Goal: Task Accomplishment & Management: Manage account settings

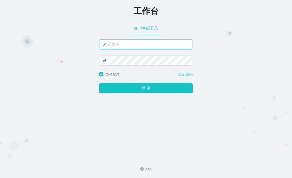
click at [151, 48] on input "text" at bounding box center [146, 44] width 92 height 10
paste input "admin"
type input "admin"
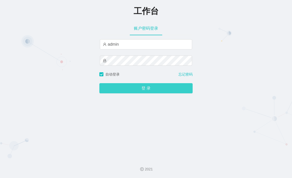
click at [147, 89] on button "登 录" at bounding box center [145, 88] width 93 height 10
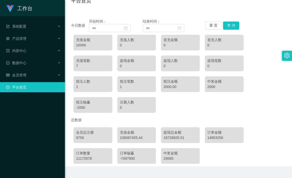
scroll to position [51, 0]
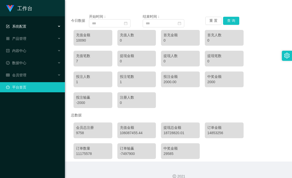
click at [38, 29] on div "系统配置" at bounding box center [32, 26] width 65 height 10
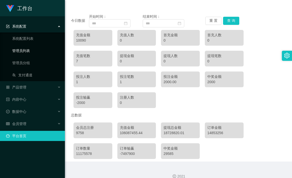
click at [29, 50] on link "管理员列表" at bounding box center [36, 51] width 49 height 10
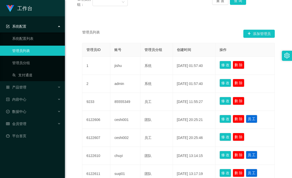
scroll to position [76, 0]
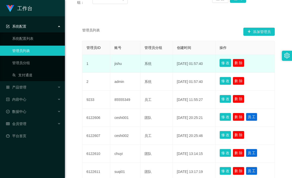
click at [225, 62] on button "修 改" at bounding box center [226, 63] width 12 height 8
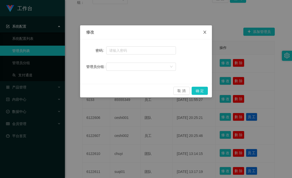
click at [205, 31] on icon "图标: close" at bounding box center [205, 32] width 4 height 4
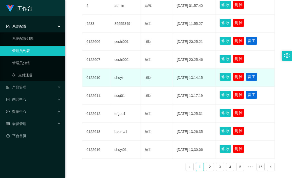
scroll to position [179, 0]
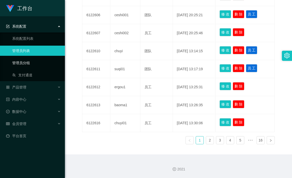
click at [43, 64] on link "管理员分组" at bounding box center [36, 63] width 49 height 10
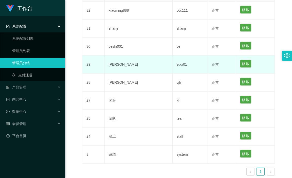
scroll to position [127, 0]
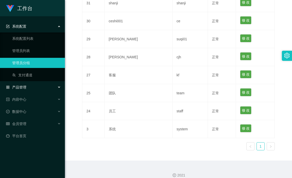
click at [33, 89] on div "产品管理" at bounding box center [32, 87] width 65 height 10
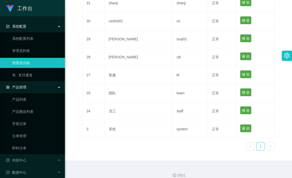
click at [34, 89] on div "产品管理" at bounding box center [32, 87] width 65 height 10
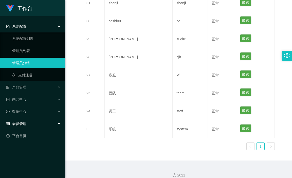
click at [37, 122] on div "会员管理" at bounding box center [32, 124] width 65 height 10
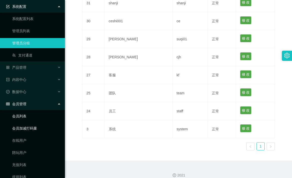
scroll to position [25, 0]
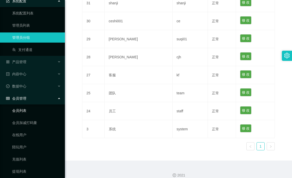
click at [35, 112] on link "会员列表" at bounding box center [36, 110] width 49 height 10
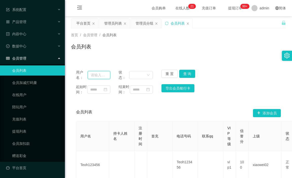
click at [97, 74] on input "text" at bounding box center [99, 75] width 22 height 8
paste input "xiaoqi520"
type input "xiaoqi520"
click at [188, 72] on button "查 询" at bounding box center [187, 74] width 16 height 8
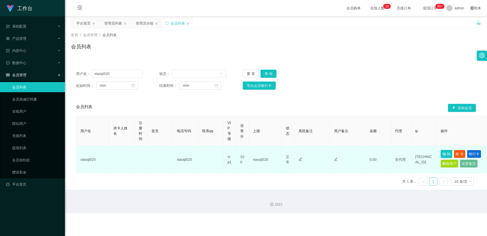
click at [292, 153] on button "编 辑" at bounding box center [446, 154] width 12 height 8
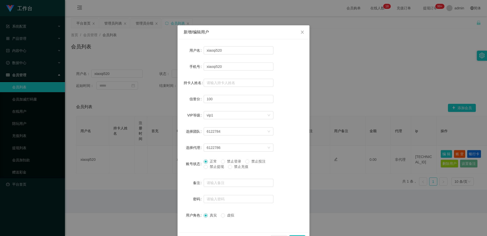
click at [292, 68] on div "新增/编辑用户 用户名 xiaoqi520 手机号 xiaoqi520 持卡人姓名 信誉分 100 VIP等级 选择VIP等级 vip1 选择团队 61227…" at bounding box center [243, 118] width 487 height 236
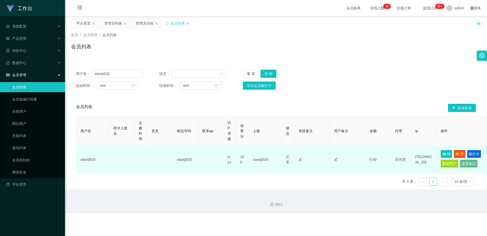
click at [292, 154] on button "账 变" at bounding box center [460, 154] width 12 height 8
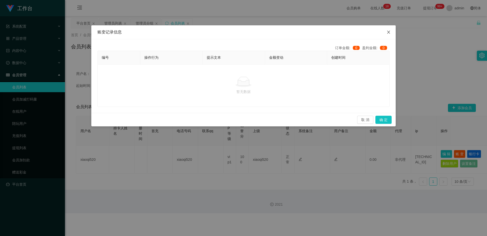
click at [292, 33] on span "Close" at bounding box center [388, 32] width 14 height 14
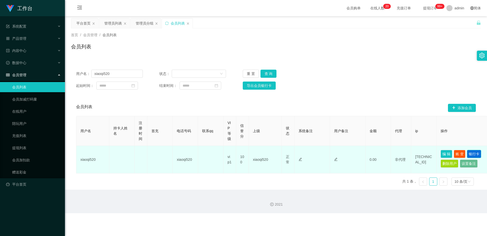
click at [292, 155] on button "银行卡" at bounding box center [474, 154] width 14 height 8
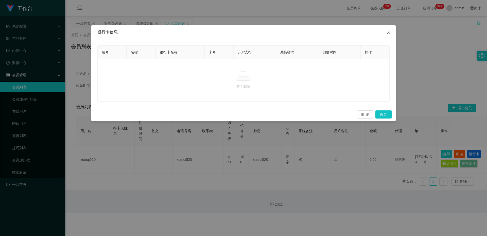
click at [292, 33] on span "Close" at bounding box center [388, 32] width 14 height 14
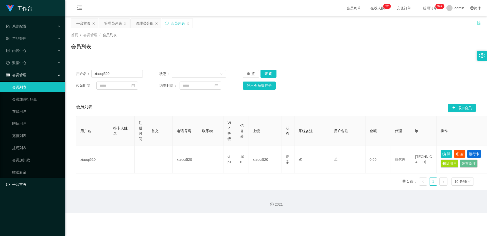
click at [23, 178] on link "平台首页" at bounding box center [33, 185] width 55 height 10
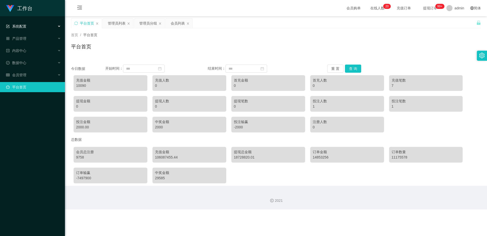
click at [33, 26] on div "系统配置" at bounding box center [32, 26] width 65 height 10
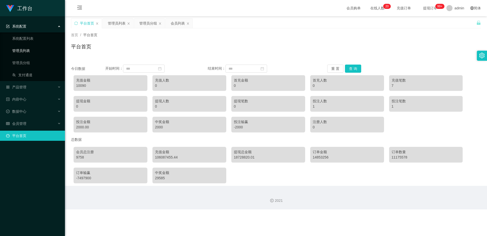
click at [27, 54] on link "管理员列表" at bounding box center [36, 51] width 49 height 10
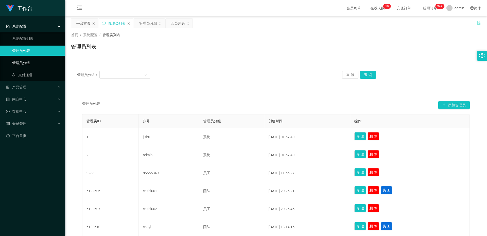
click at [30, 61] on link "管理员分组" at bounding box center [36, 63] width 49 height 10
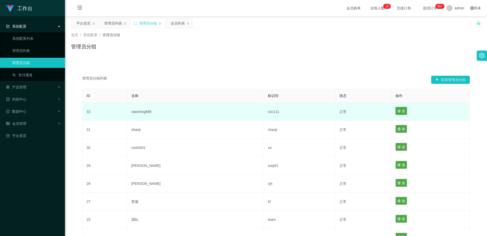
click at [292, 111] on button "修 改" at bounding box center [401, 111] width 12 height 8
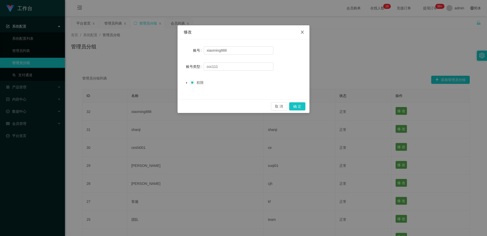
click at [292, 33] on icon "图标: close" at bounding box center [302, 32] width 4 height 4
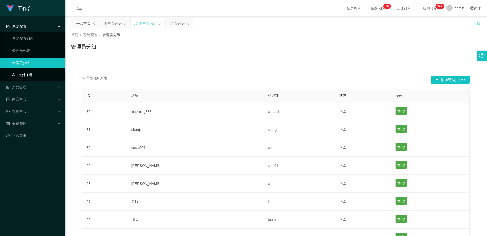
click at [35, 72] on link "支付通道" at bounding box center [36, 75] width 49 height 10
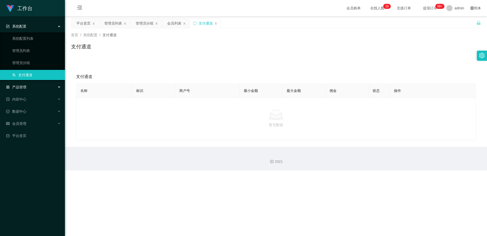
click at [30, 91] on div "产品管理" at bounding box center [32, 87] width 65 height 10
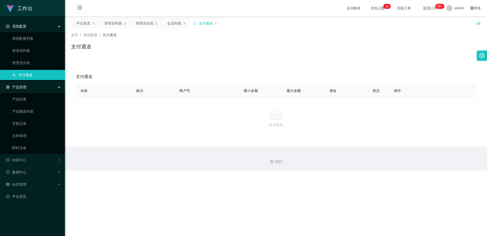
click at [34, 89] on div "产品管理" at bounding box center [32, 87] width 65 height 10
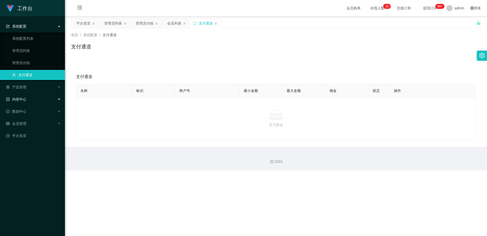
click at [34, 100] on div "内容中心" at bounding box center [32, 99] width 65 height 10
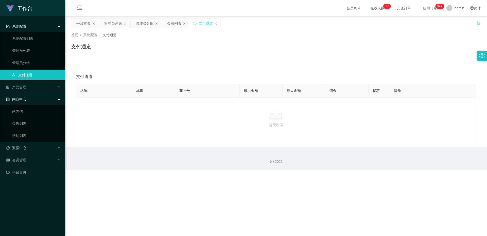
click at [34, 100] on div "内容中心" at bounding box center [32, 99] width 65 height 10
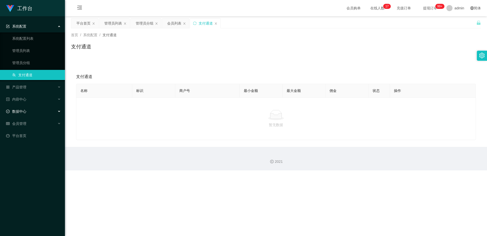
click at [36, 114] on div "数据中心" at bounding box center [32, 111] width 65 height 10
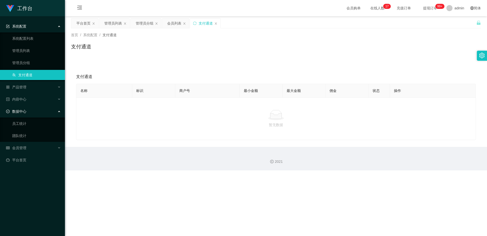
click at [39, 112] on div "数据中心" at bounding box center [32, 111] width 65 height 10
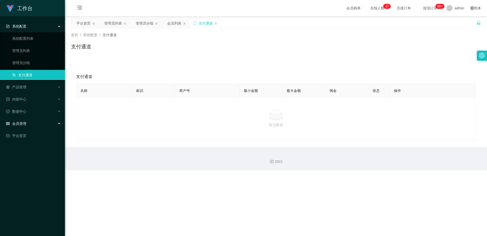
click at [42, 125] on div "会员管理" at bounding box center [32, 124] width 65 height 10
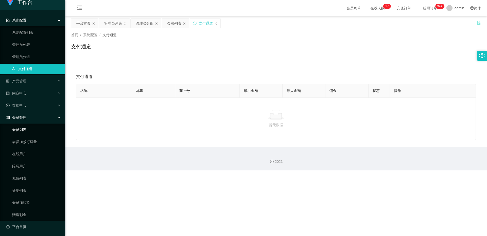
scroll to position [7, 0]
click at [29, 154] on link "在线用户" at bounding box center [36, 153] width 49 height 10
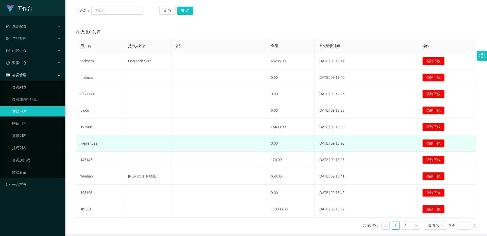
scroll to position [84, 0]
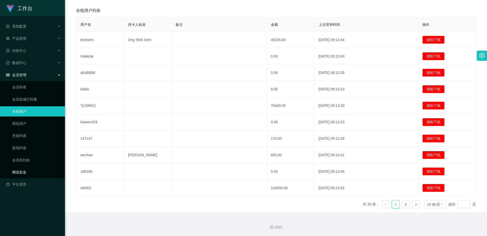
click at [30, 173] on link "赠送彩金" at bounding box center [36, 172] width 49 height 10
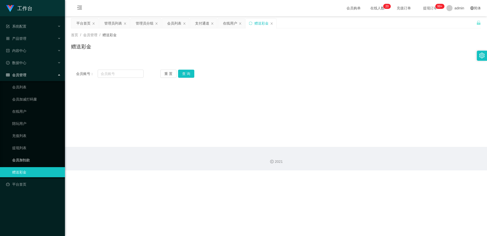
click at [30, 162] on link "会员加扣款" at bounding box center [36, 160] width 49 height 10
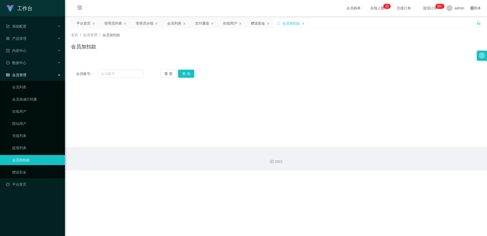
click at [45, 75] on div "会员管理" at bounding box center [32, 75] width 65 height 10
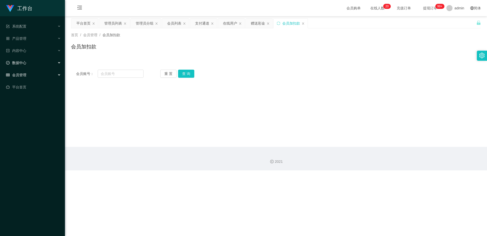
click at [45, 66] on div "数据中心" at bounding box center [32, 63] width 65 height 10
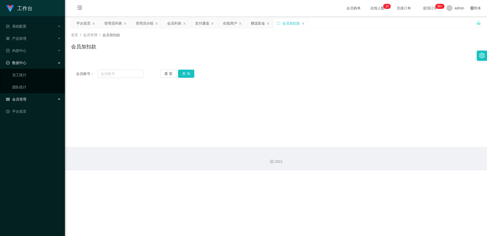
click at [45, 66] on div "数据中心" at bounding box center [32, 63] width 65 height 10
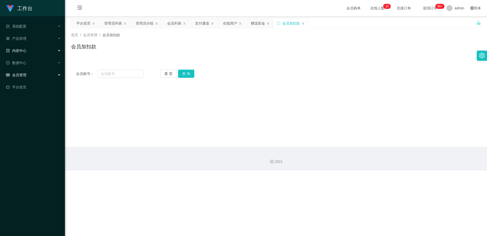
click at [48, 49] on div "内容中心" at bounding box center [32, 51] width 65 height 10
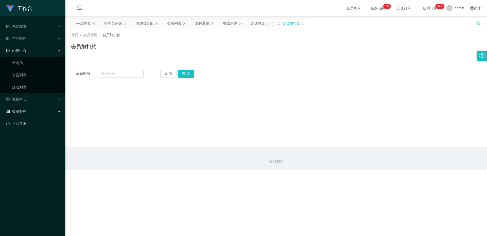
click at [48, 49] on div "内容中心" at bounding box center [32, 51] width 65 height 10
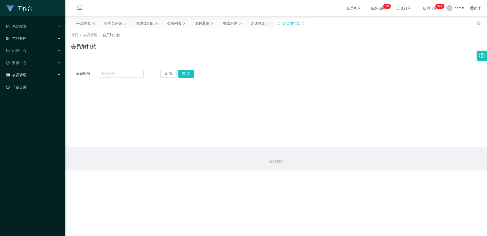
click at [49, 40] on div "产品管理" at bounding box center [32, 38] width 65 height 10
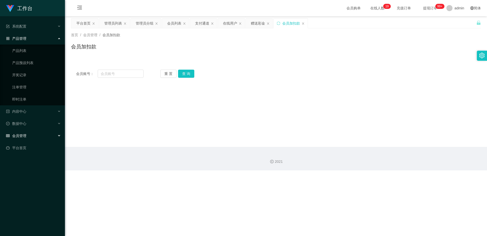
click at [49, 40] on div "产品管理" at bounding box center [32, 38] width 65 height 10
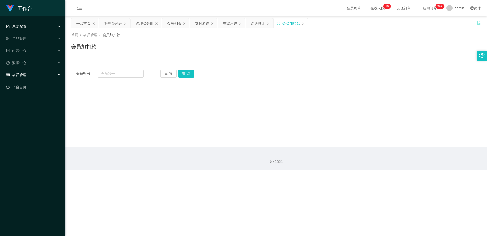
click at [52, 27] on div "系统配置" at bounding box center [32, 26] width 65 height 10
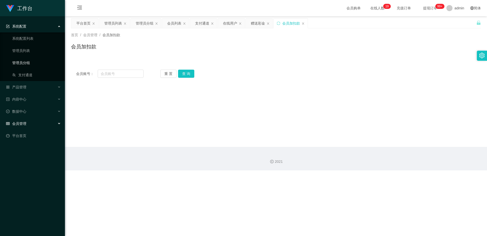
click at [31, 62] on link "管理员分组" at bounding box center [36, 63] width 49 height 10
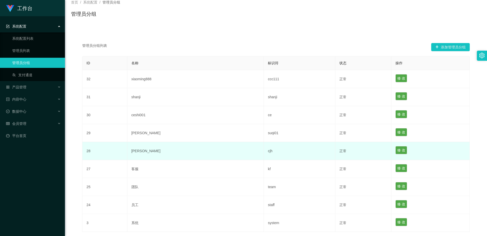
scroll to position [75, 0]
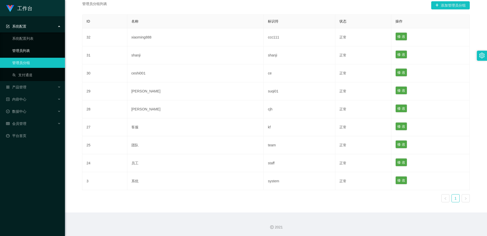
click at [43, 49] on link "管理员列表" at bounding box center [36, 51] width 49 height 10
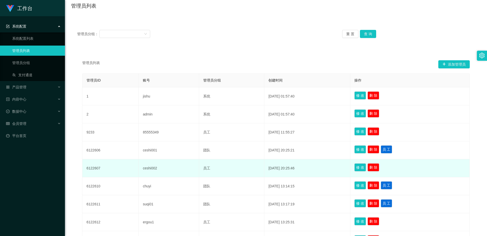
scroll to position [101, 0]
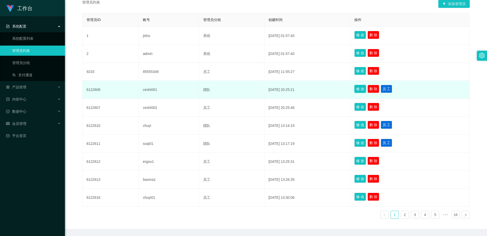
click at [292, 88] on button "修 改" at bounding box center [360, 89] width 12 height 8
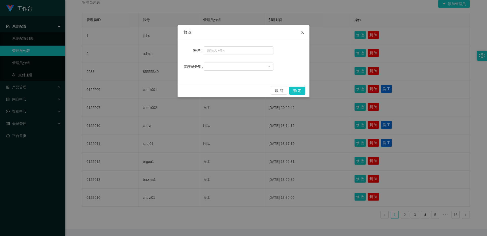
click at [292, 31] on icon "图标: close" at bounding box center [302, 32] width 4 height 4
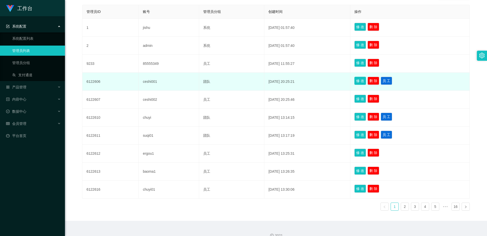
scroll to position [118, 0]
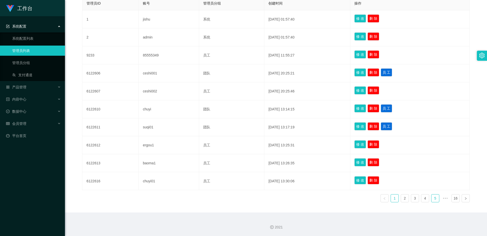
click at [292, 178] on link "5" at bounding box center [435, 199] width 8 height 8
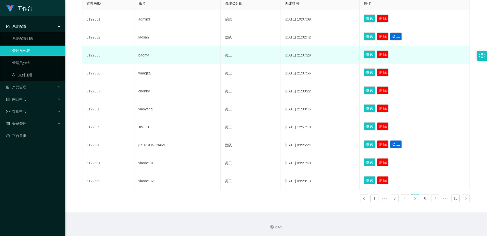
scroll to position [67, 0]
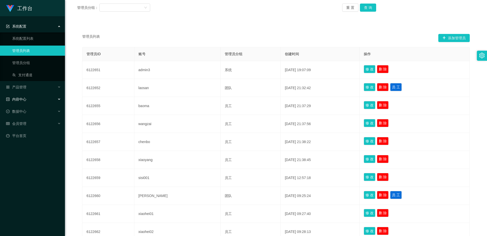
click at [28, 103] on div "内容中心" at bounding box center [32, 99] width 65 height 10
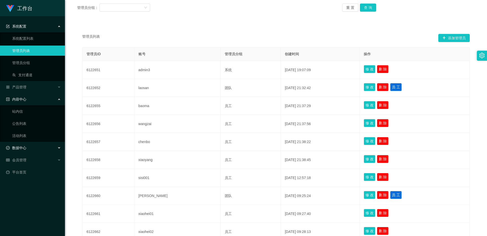
click at [34, 146] on div "数据中心" at bounding box center [32, 148] width 65 height 10
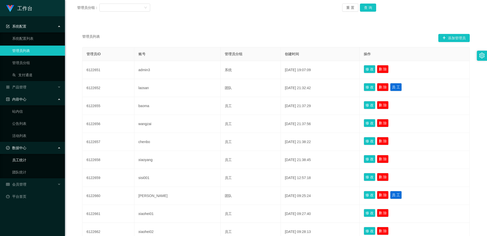
click at [34, 162] on link "员工统计" at bounding box center [36, 160] width 49 height 10
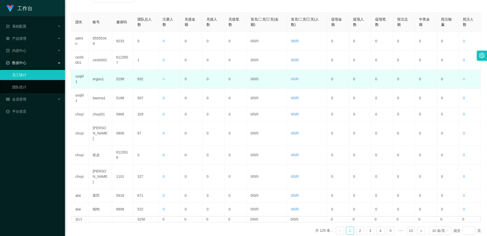
scroll to position [93, 0]
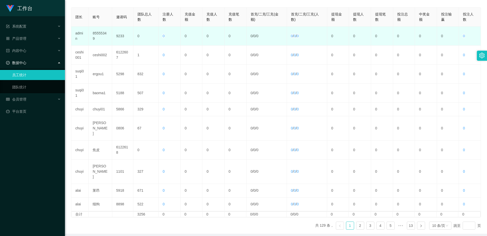
click at [96, 33] on td "85555349" at bounding box center [100, 36] width 24 height 19
click at [117, 34] on td "9233" at bounding box center [122, 36] width 21 height 19
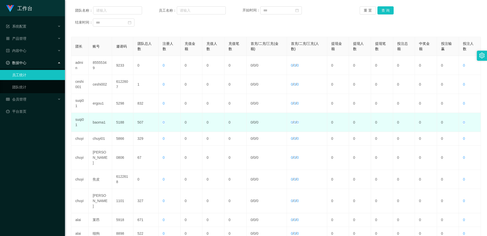
scroll to position [42, 0]
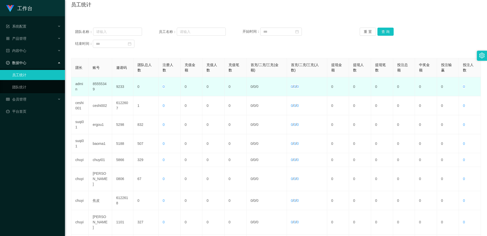
click at [78, 84] on td "admin" at bounding box center [79, 86] width 17 height 19
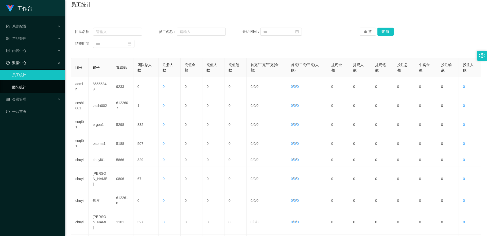
click at [32, 85] on link "团队统计" at bounding box center [36, 87] width 49 height 10
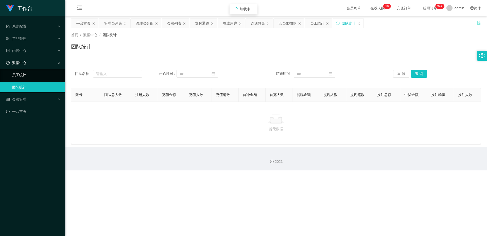
click at [32, 79] on link "员工统计" at bounding box center [36, 75] width 49 height 10
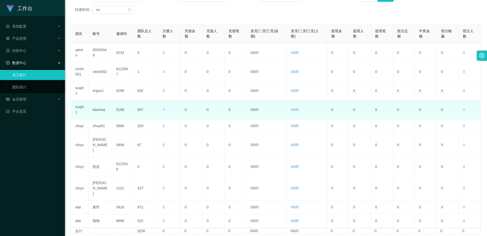
scroll to position [93, 0]
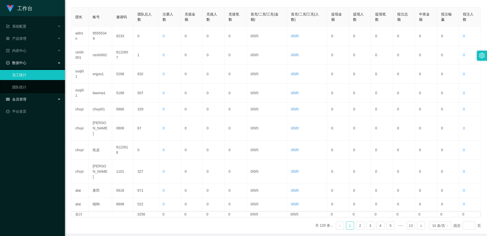
click at [28, 101] on div "会员管理" at bounding box center [32, 99] width 65 height 10
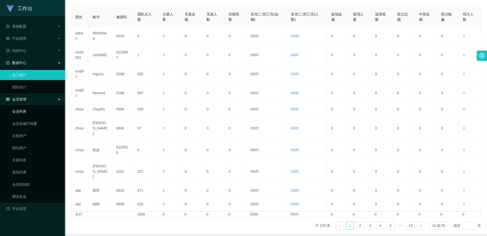
click at [30, 111] on link "会员列表" at bounding box center [36, 111] width 49 height 10
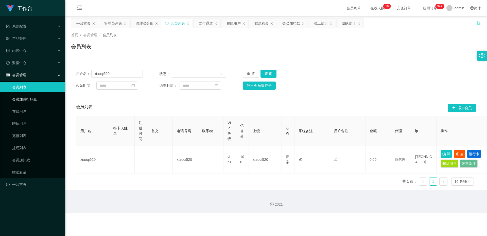
click at [33, 104] on link "会员加减打码量" at bounding box center [36, 99] width 49 height 10
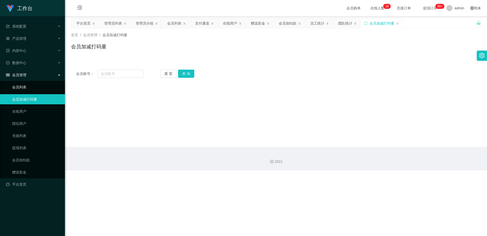
click at [40, 88] on link "会员列表" at bounding box center [36, 87] width 49 height 10
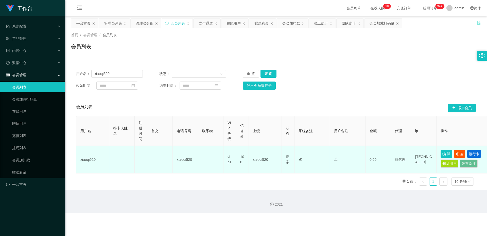
click at [292, 154] on button "编 辑" at bounding box center [446, 154] width 12 height 8
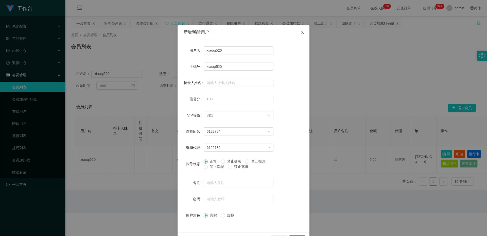
click at [292, 31] on icon "图标: close" at bounding box center [302, 32] width 4 height 4
